Goal: Information Seeking & Learning: Understand process/instructions

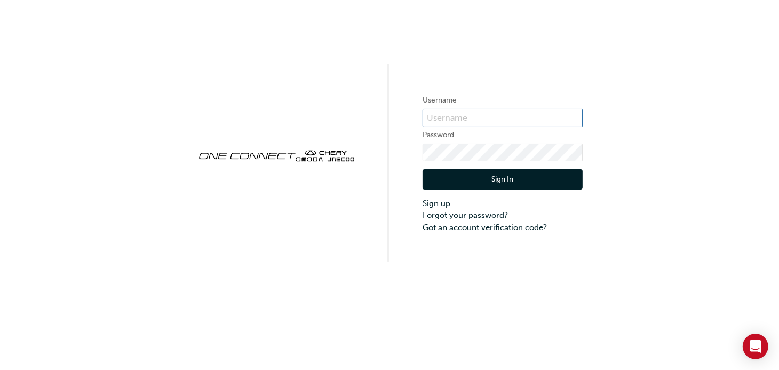
type input "CHAU0210"
click at [467, 175] on button "Sign In" at bounding box center [503, 179] width 160 height 20
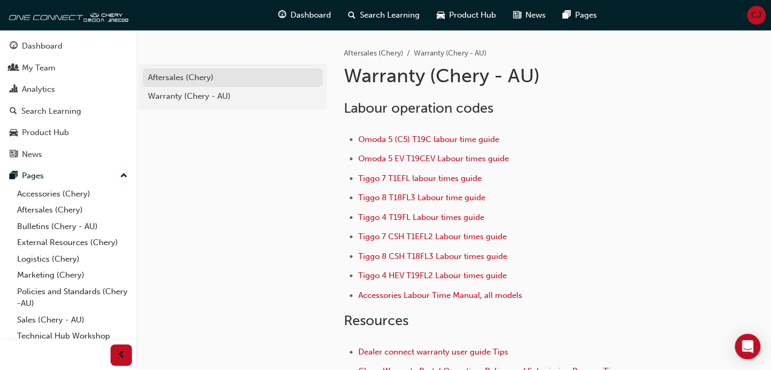
click at [207, 74] on div "Aftersales (Chery)" at bounding box center [232, 78] width 169 height 12
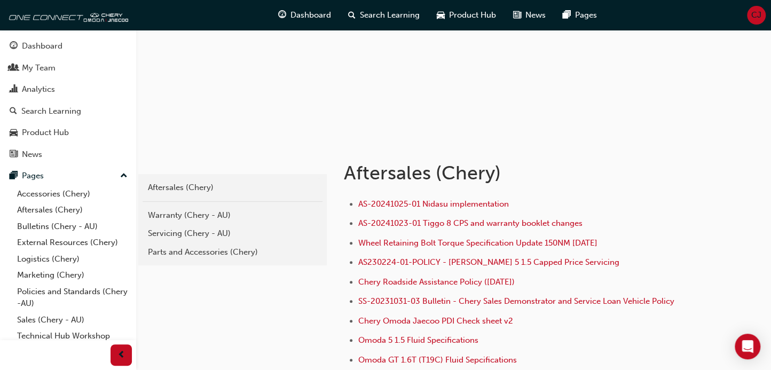
scroll to position [178, 0]
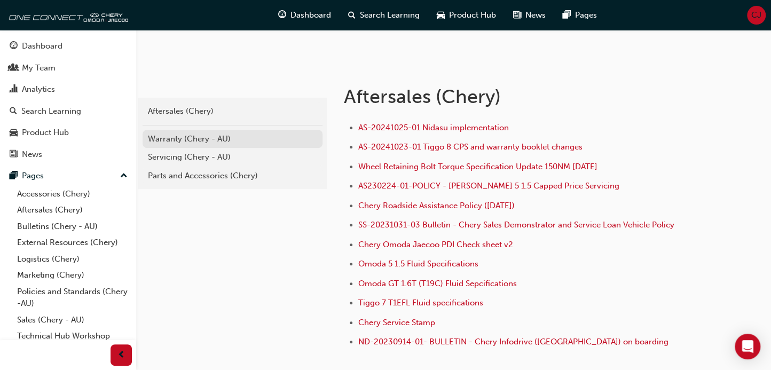
click at [193, 143] on div "Warranty (Chery - AU)" at bounding box center [232, 139] width 169 height 12
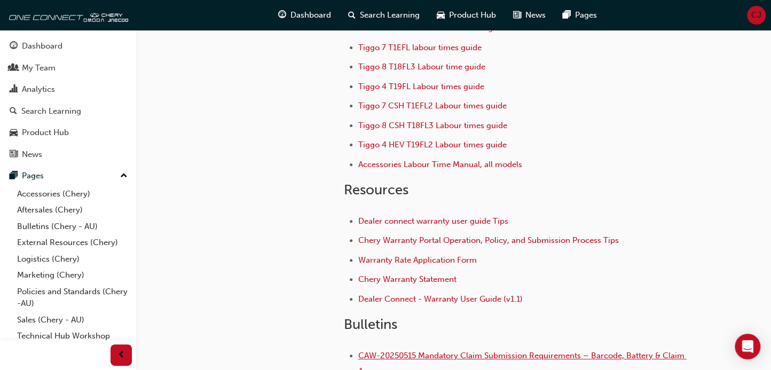
scroll to position [237, 0]
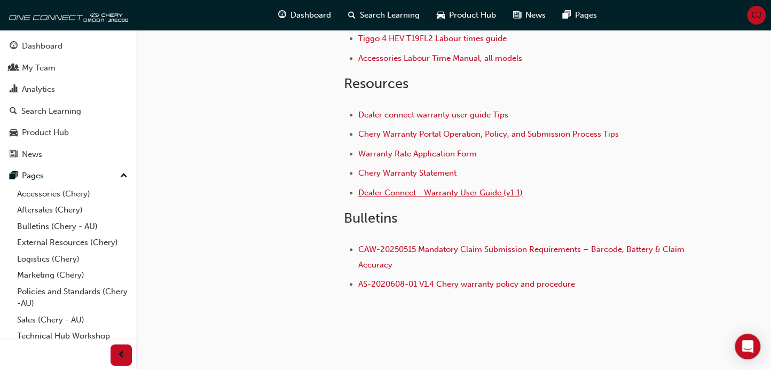
click at [437, 188] on span "Dealer Connect - Warranty User Guide (v1.1)" at bounding box center [440, 193] width 164 height 10
